Goal: Task Accomplishment & Management: Complete application form

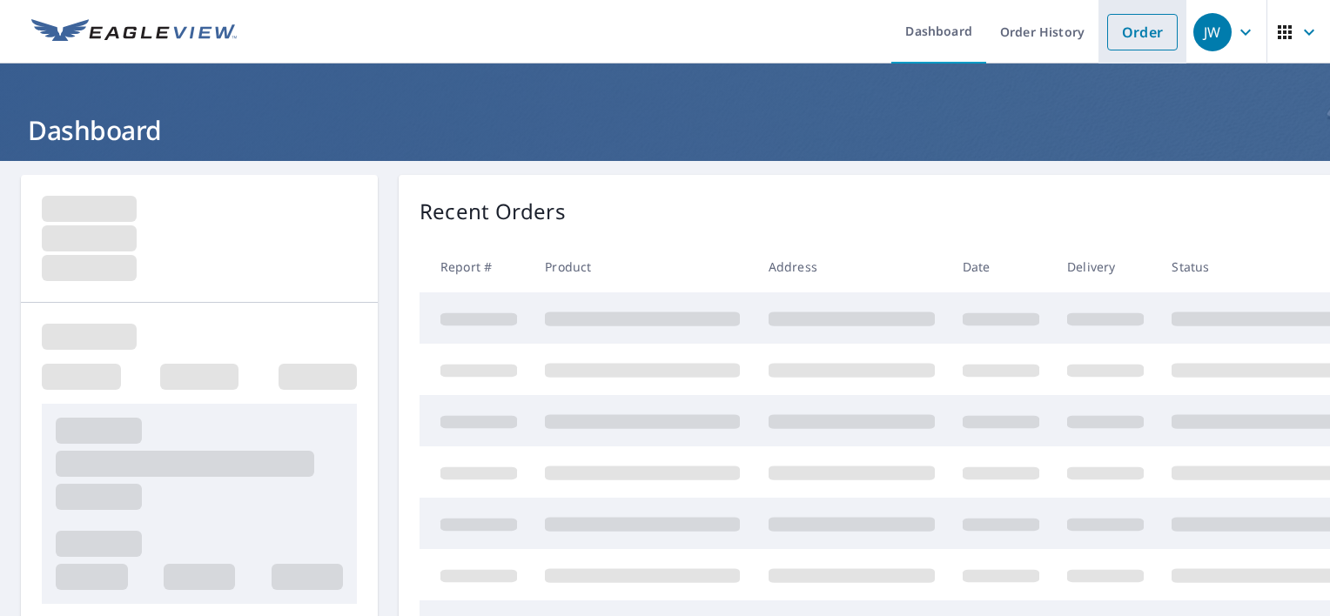
click at [1118, 42] on link "Order" at bounding box center [1142, 32] width 71 height 37
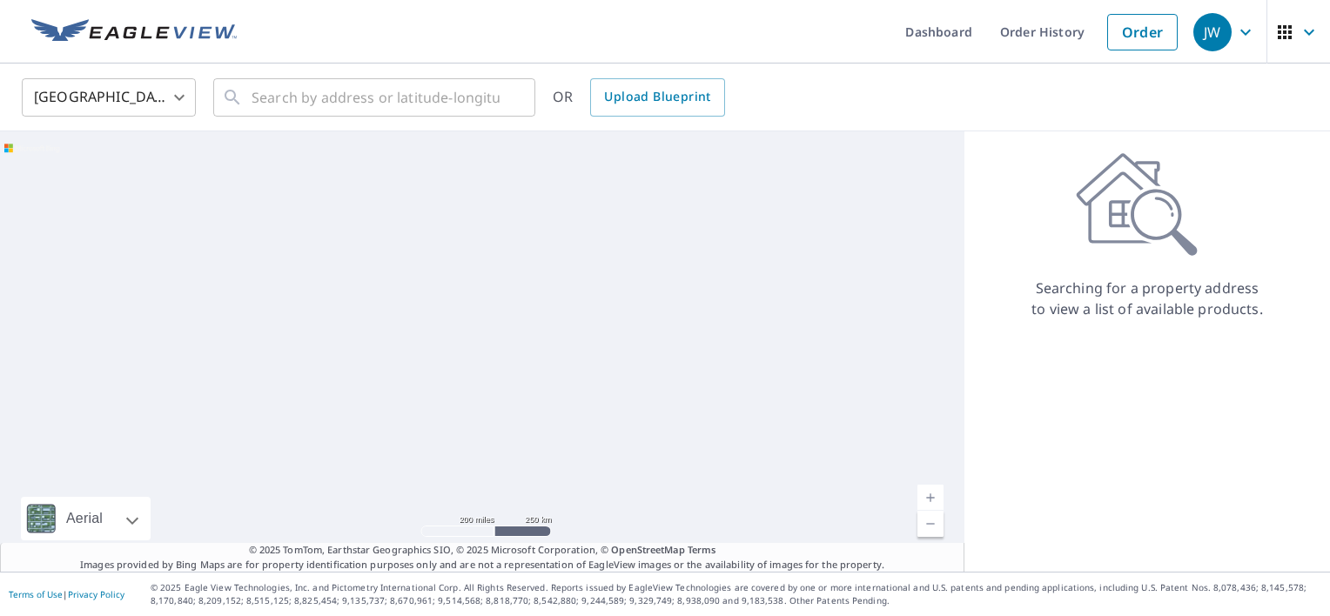
click at [185, 109] on body "JW JW Dashboard Order History Order JW United States US ​ ​ OR Upload Blueprint…" at bounding box center [665, 308] width 1330 height 616
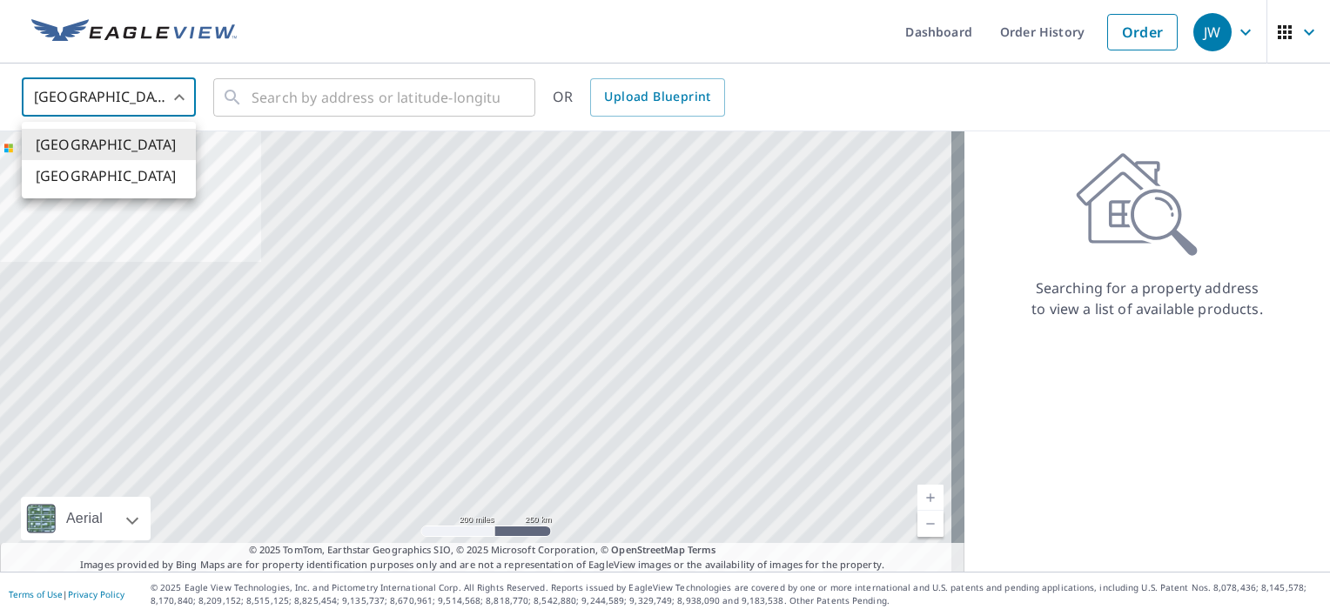
click at [653, 97] on div at bounding box center [665, 308] width 1330 height 616
click at [627, 101] on span "Upload Blueprint" at bounding box center [657, 97] width 106 height 22
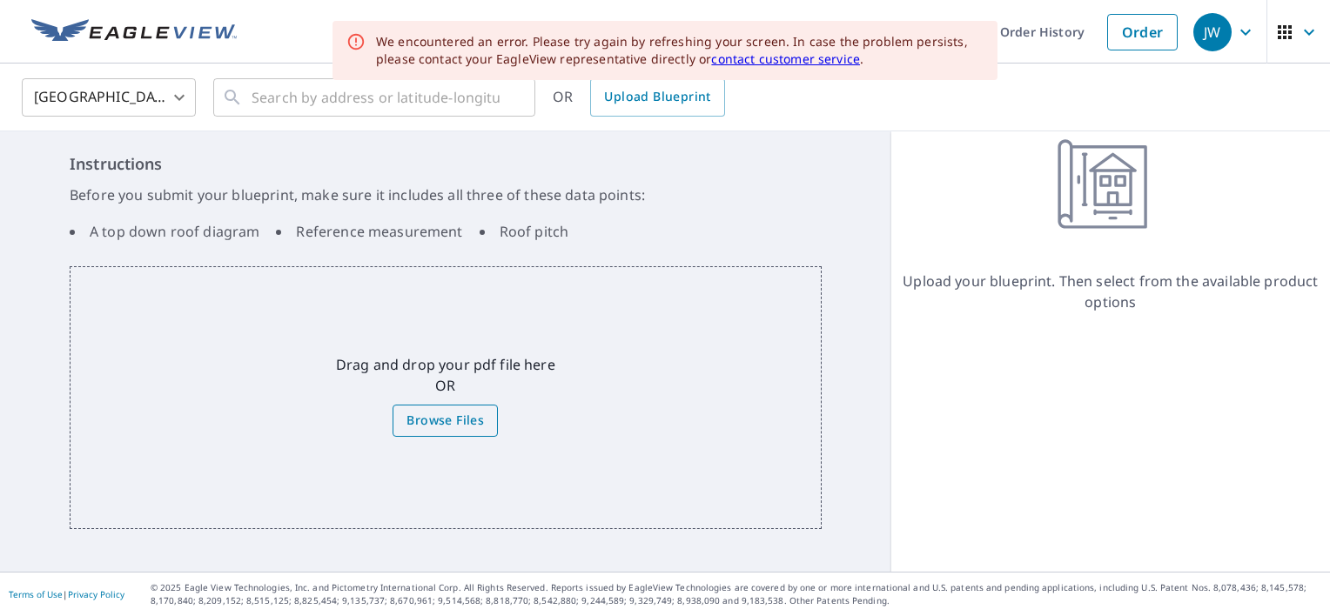
click at [433, 432] on label "Browse Files" at bounding box center [445, 421] width 105 height 32
click at [0, 0] on input "Browse Files" at bounding box center [0, 0] width 0 height 0
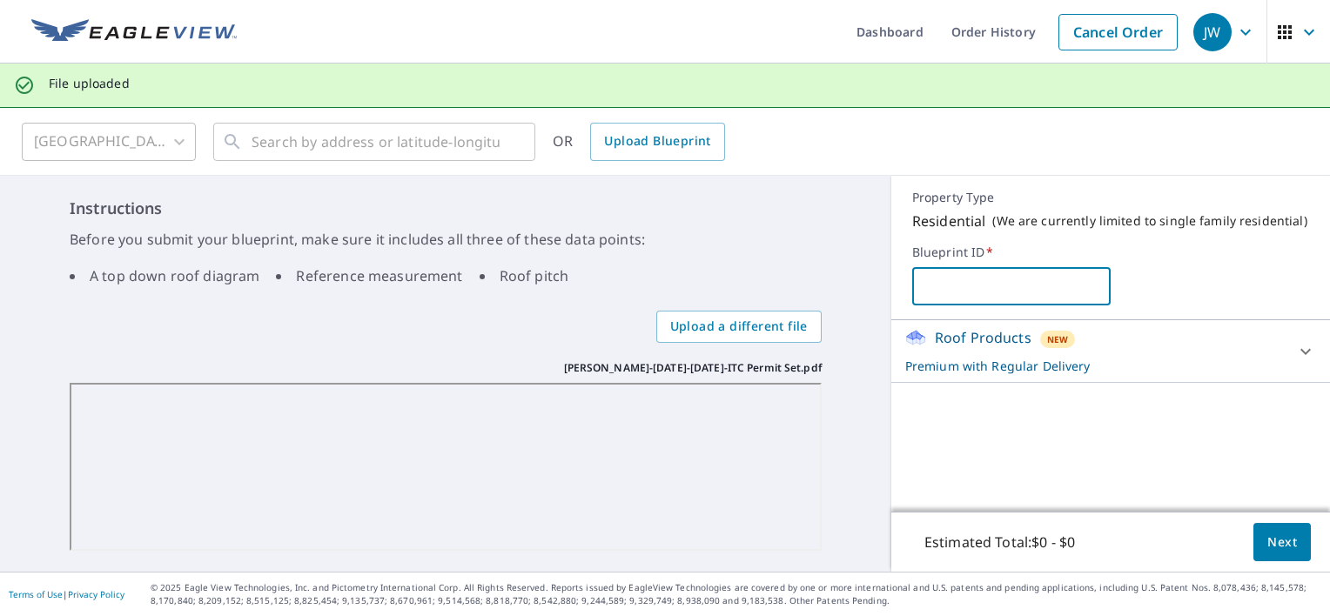
click at [998, 293] on input "text" at bounding box center [1011, 286] width 198 height 49
type input "[PERSON_NAME][GEOGRAPHIC_DATA]"
click at [1280, 547] on span "Next" at bounding box center [1282, 543] width 30 height 22
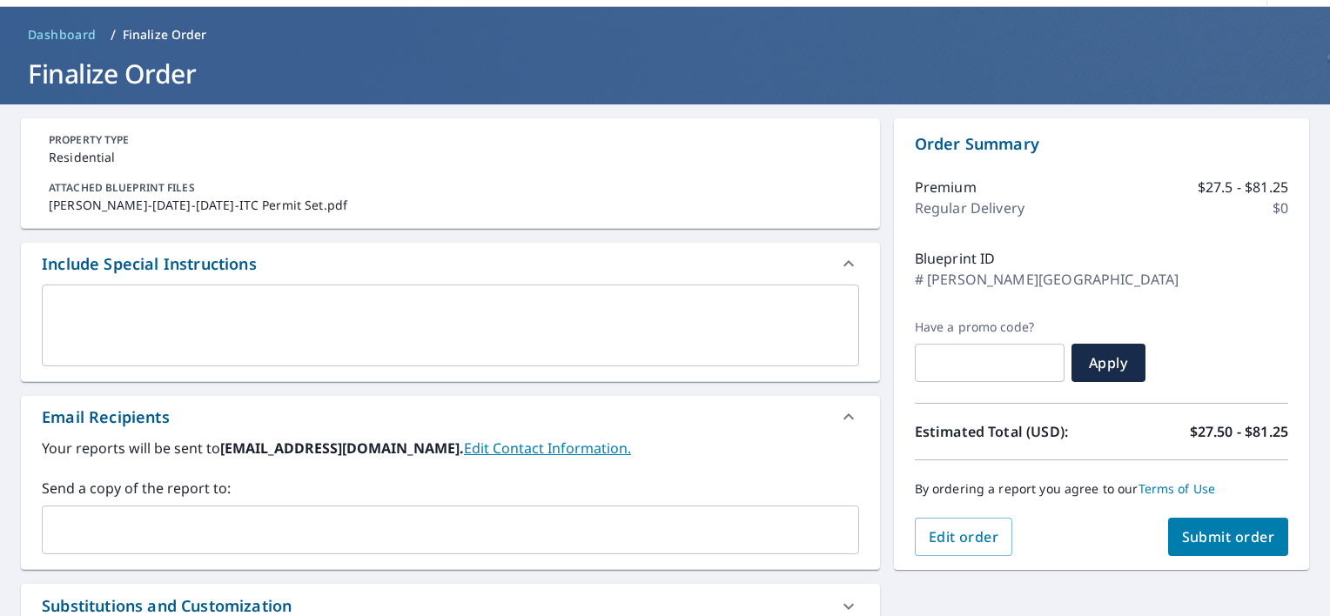
scroll to position [87, 0]
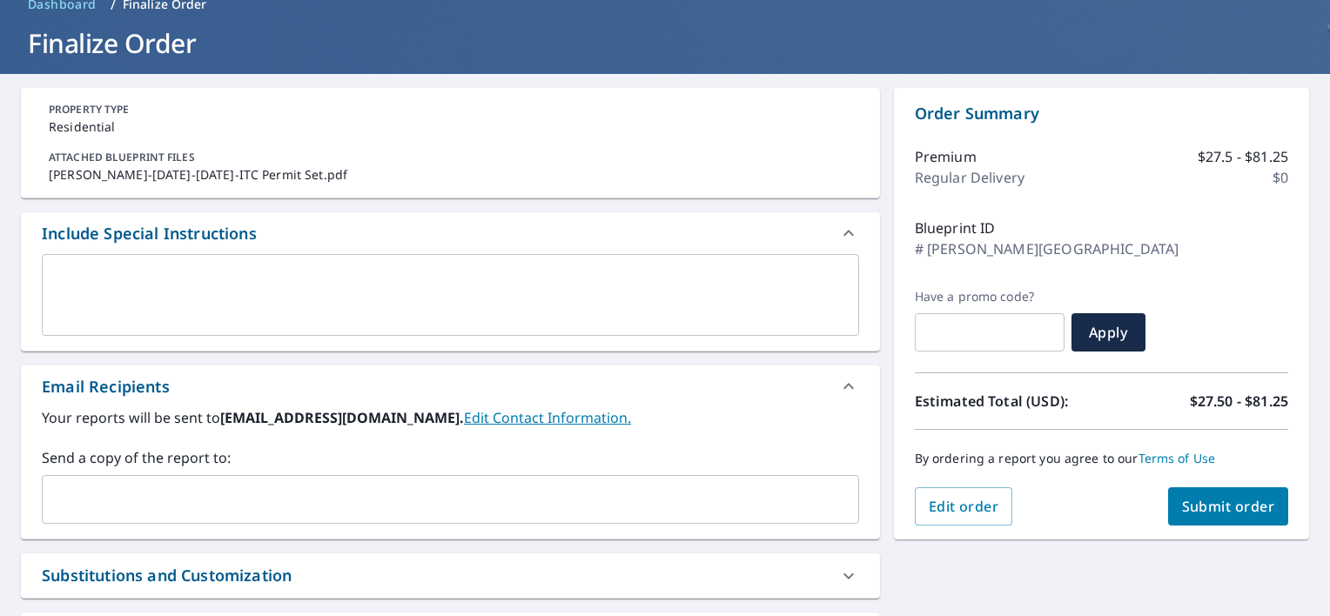
click at [347, 508] on input "text" at bounding box center [438, 499] width 776 height 33
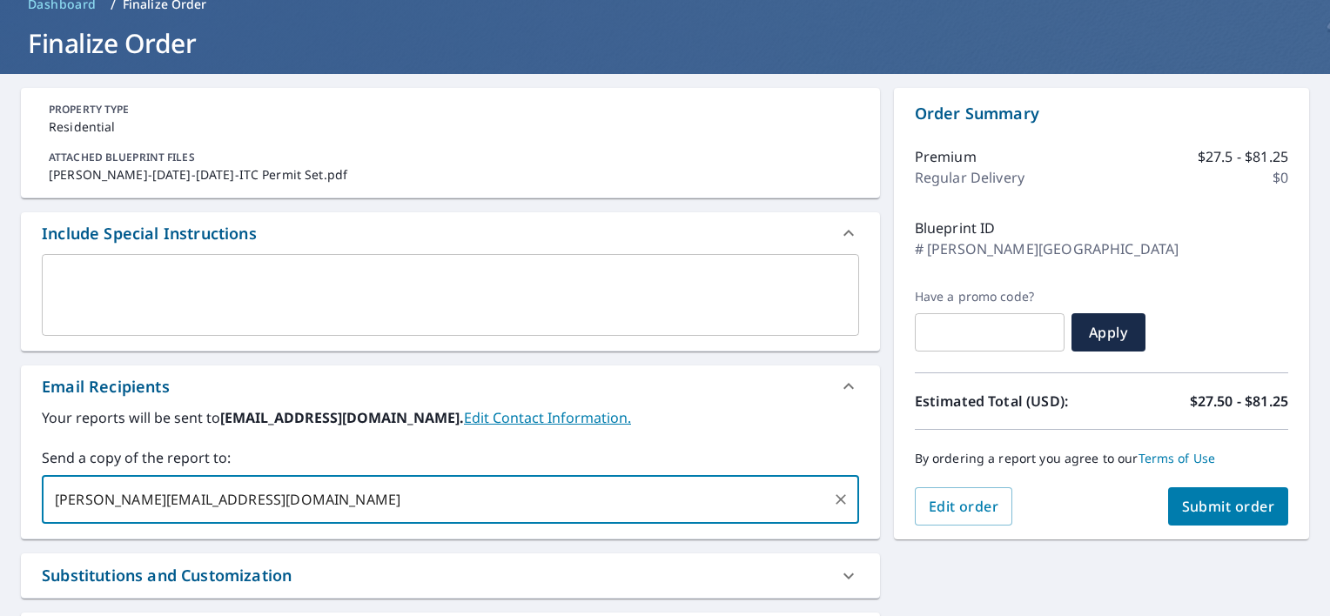
type input "[PERSON_NAME][EMAIL_ADDRESS][DOMAIN_NAME]"
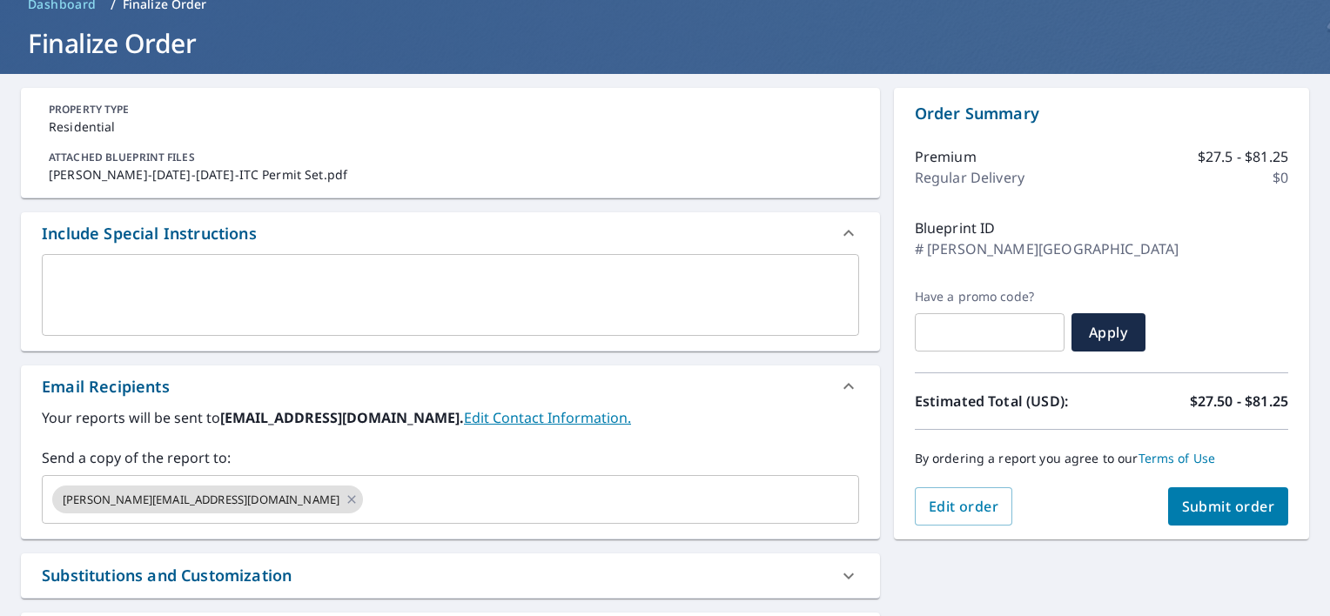
click at [560, 427] on label "Your reports will be sent to [EMAIL_ADDRESS][DOMAIN_NAME]. Edit Contact Informa…" at bounding box center [450, 417] width 817 height 21
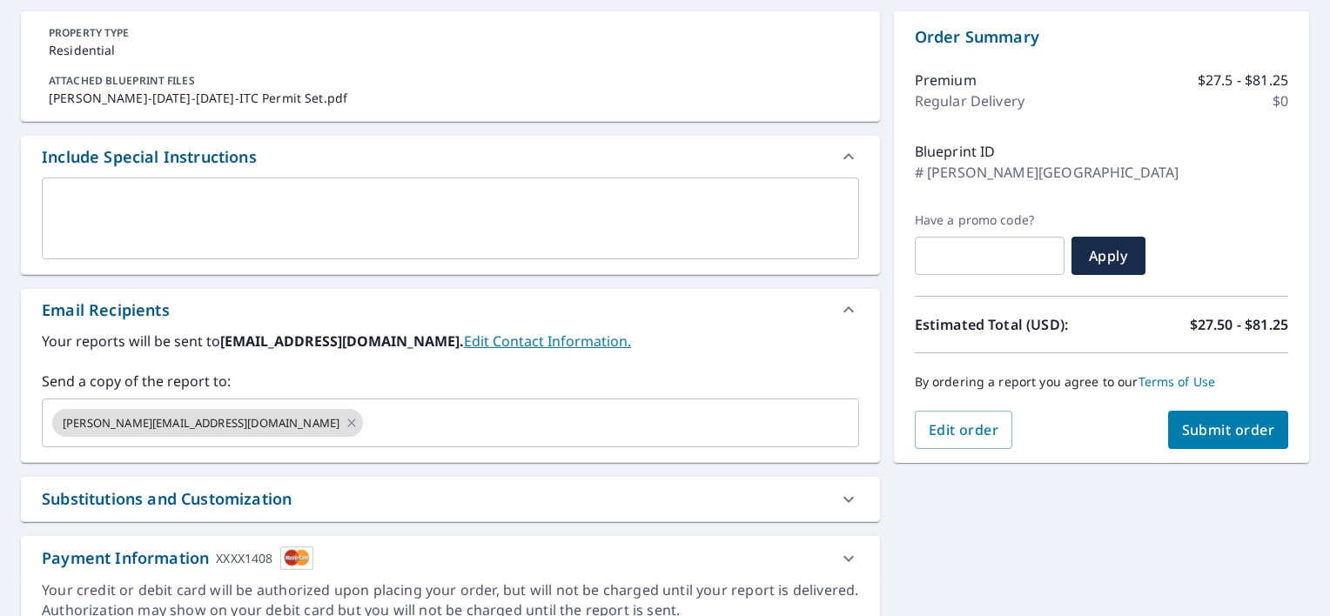
scroll to position [174, 0]
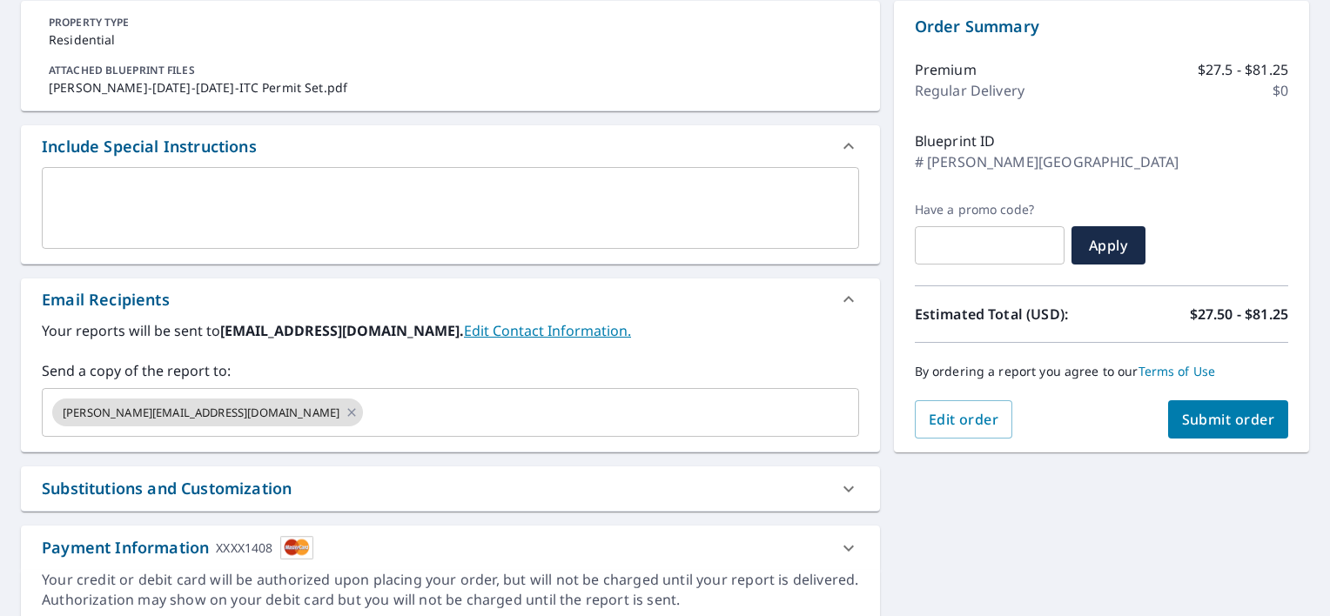
click at [1208, 422] on span "Submit order" at bounding box center [1228, 419] width 93 height 19
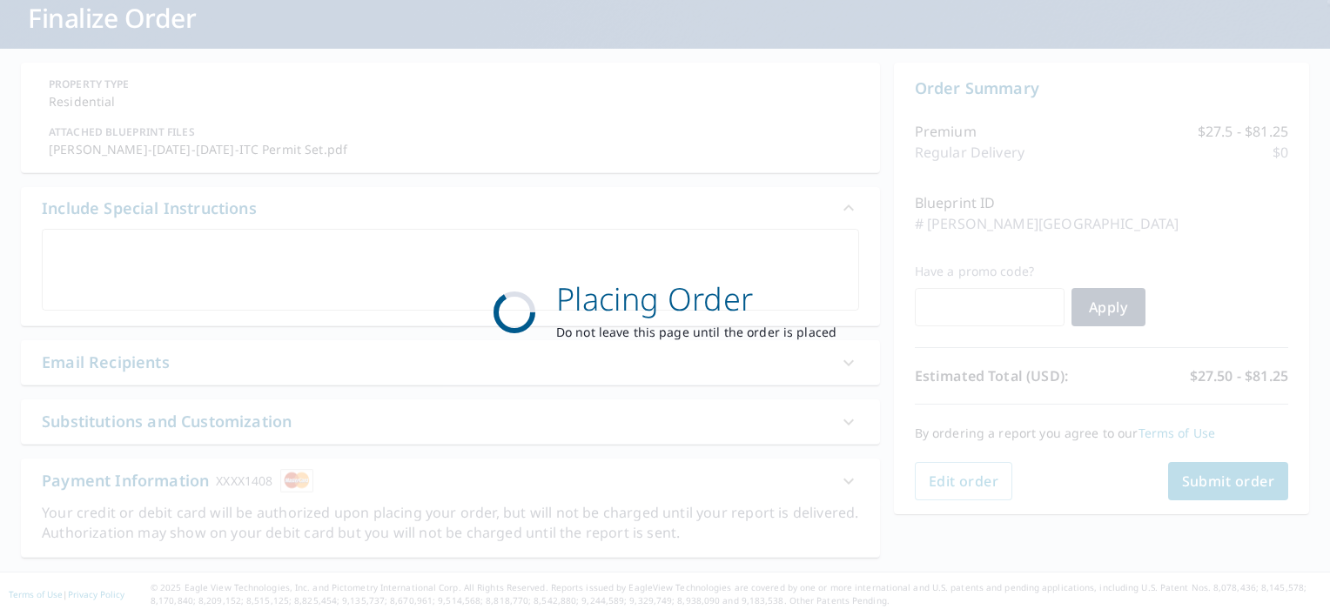
scroll to position [111, 0]
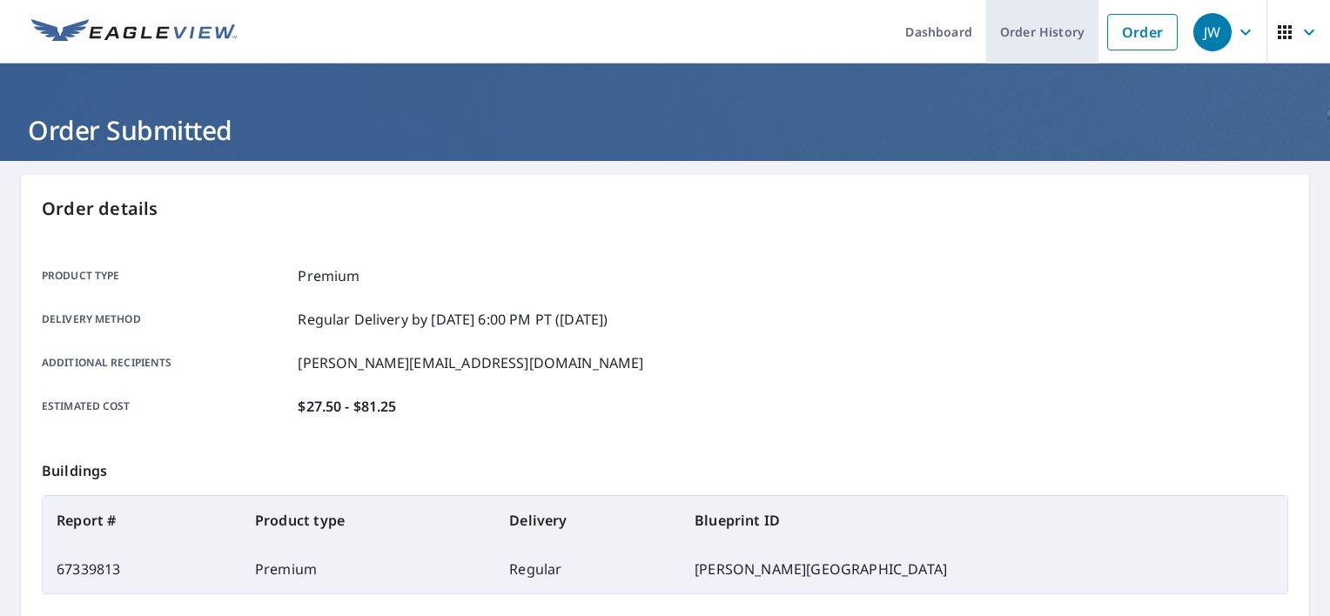
click at [996, 35] on link "Order History" at bounding box center [1042, 32] width 112 height 64
